Goal: Find specific page/section: Find specific page/section

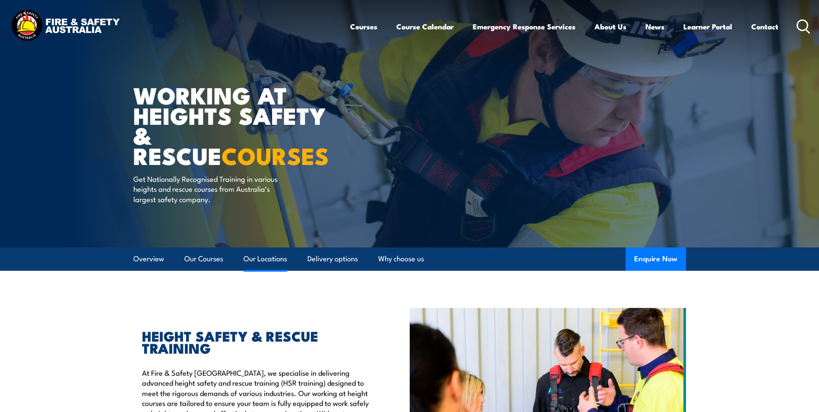
click at [249, 258] on link "Our Locations" at bounding box center [266, 259] width 44 height 23
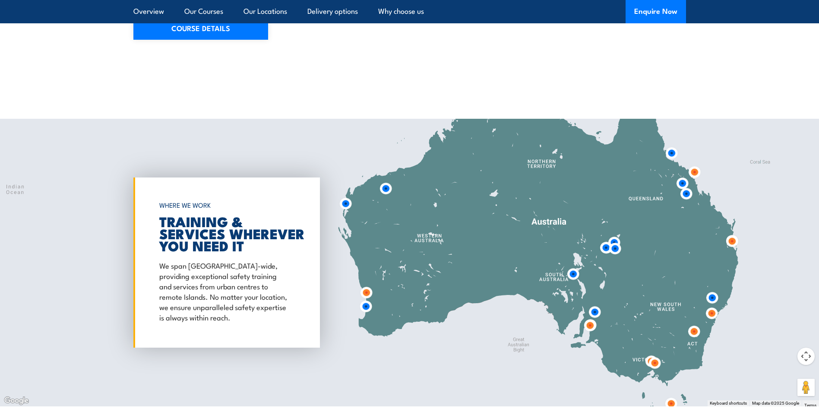
scroll to position [1394, 0]
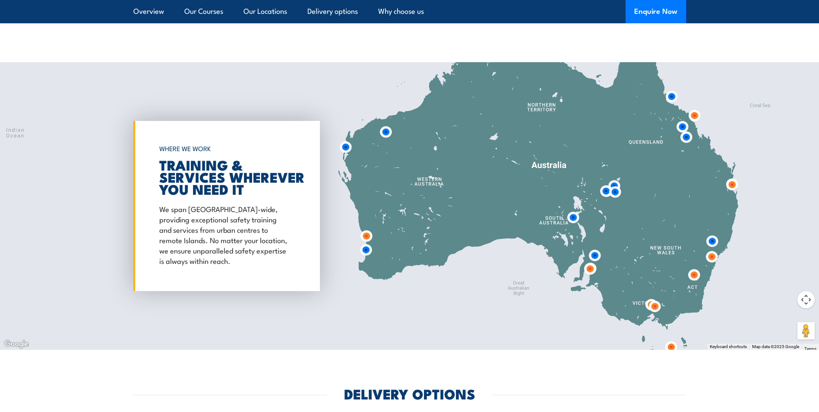
click at [368, 244] on img at bounding box center [366, 250] width 16 height 16
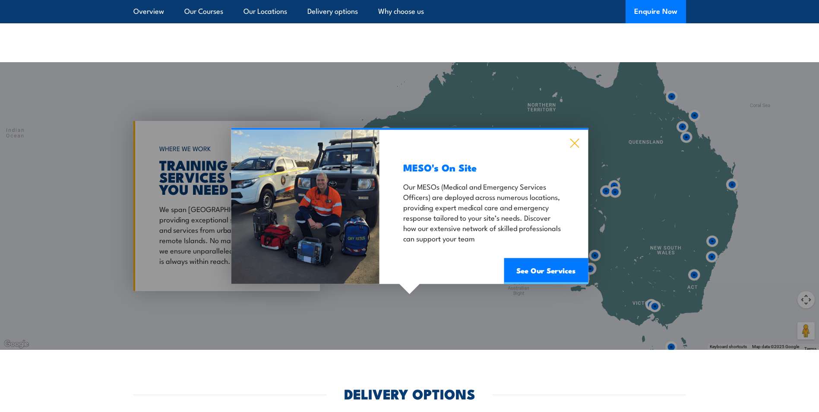
click at [578, 139] on icon at bounding box center [574, 143] width 9 height 9
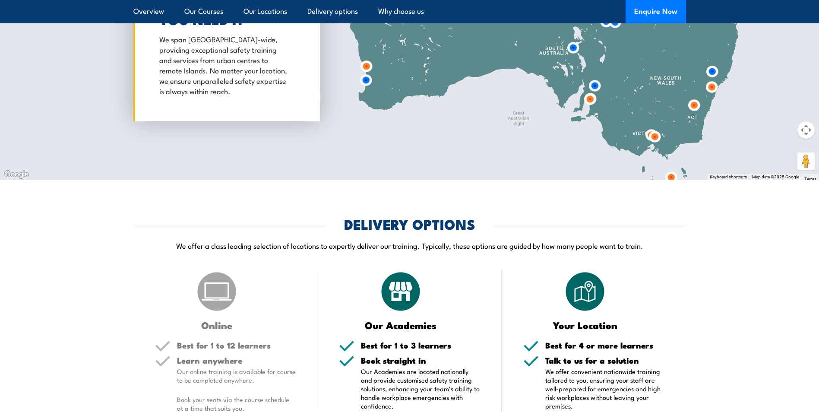
scroll to position [1438, 0]
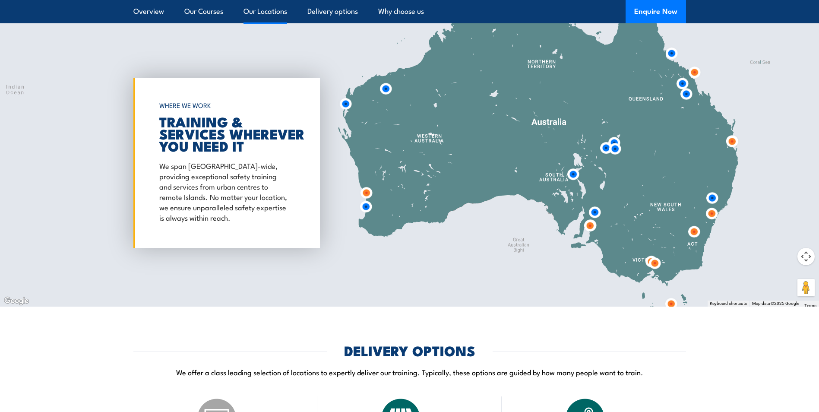
click at [254, 10] on link "Our Locations" at bounding box center [266, 11] width 44 height 23
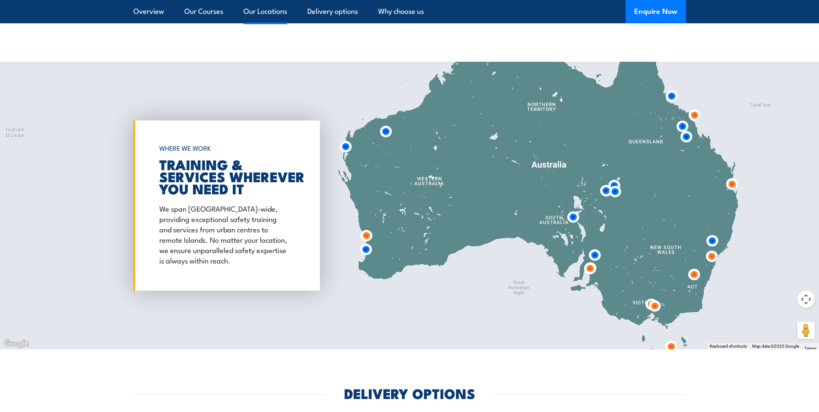
scroll to position [1394, 0]
click at [364, 228] on img at bounding box center [367, 236] width 16 height 16
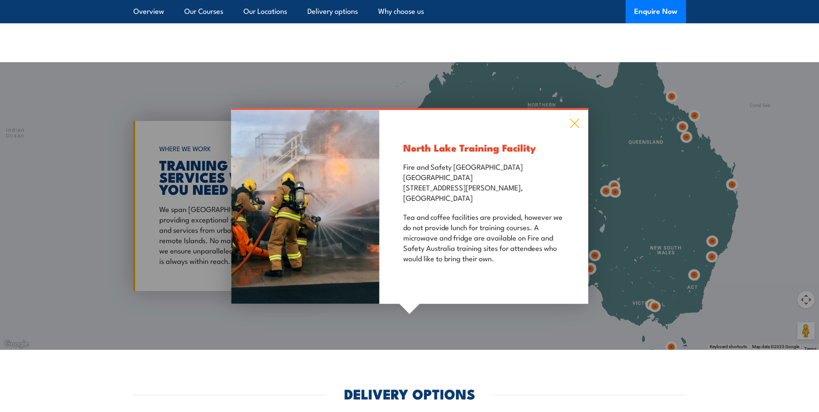
click at [578, 119] on icon at bounding box center [575, 124] width 10 height 10
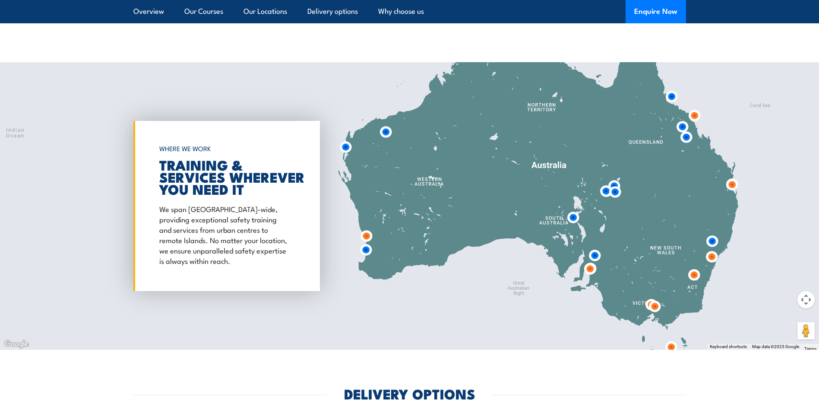
click at [371, 242] on img at bounding box center [366, 250] width 16 height 16
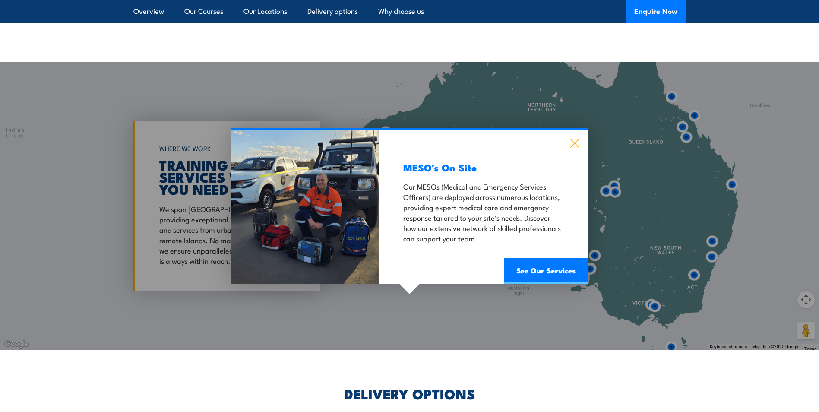
click at [579, 139] on icon at bounding box center [575, 144] width 10 height 10
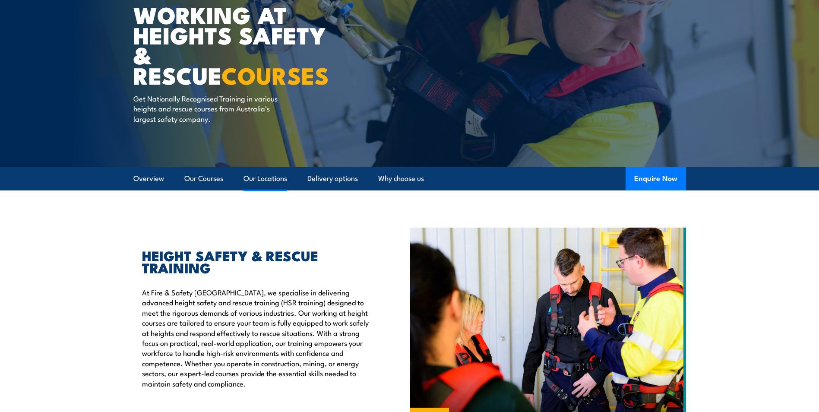
scroll to position [2, 0]
